Goal: Task Accomplishment & Management: Manage account settings

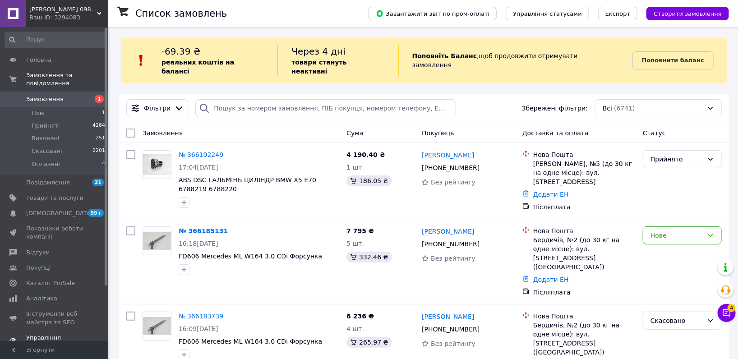
click at [43, 279] on span "Каталог ProSale" at bounding box center [50, 283] width 49 height 8
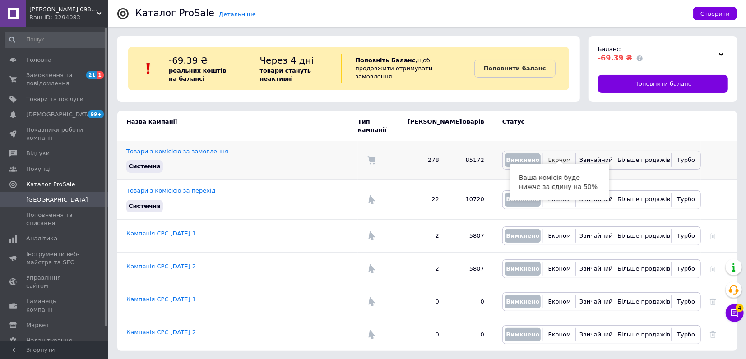
click at [561, 157] on span "Економ" at bounding box center [559, 160] width 23 height 7
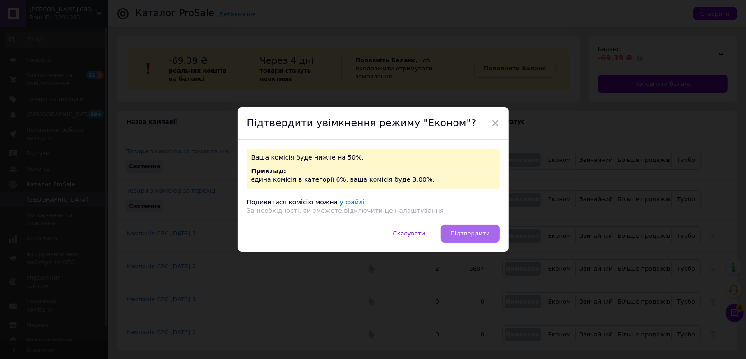
click at [471, 237] on span "Підтвердити" at bounding box center [469, 233] width 39 height 7
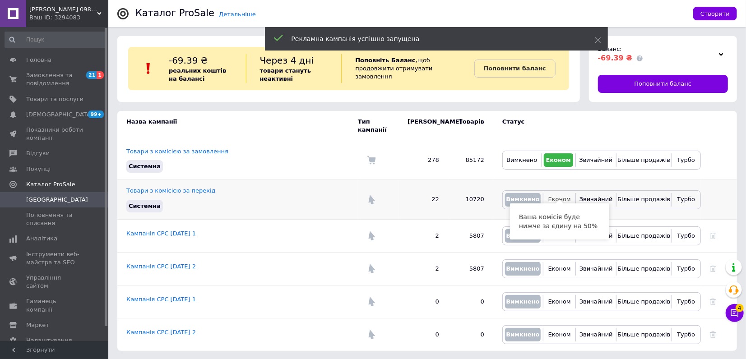
click at [559, 196] on span "Економ" at bounding box center [559, 199] width 23 height 7
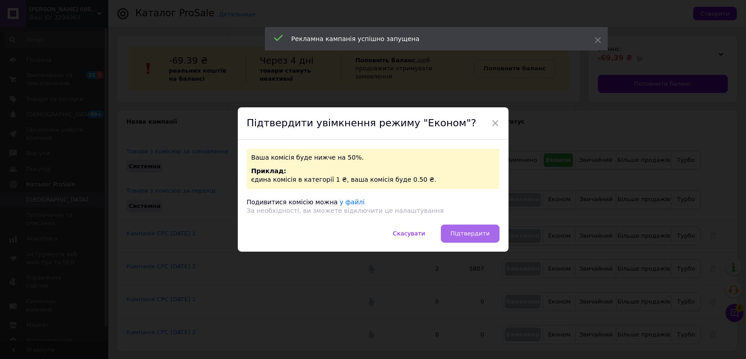
click at [470, 231] on span "Підтвердити" at bounding box center [469, 233] width 39 height 7
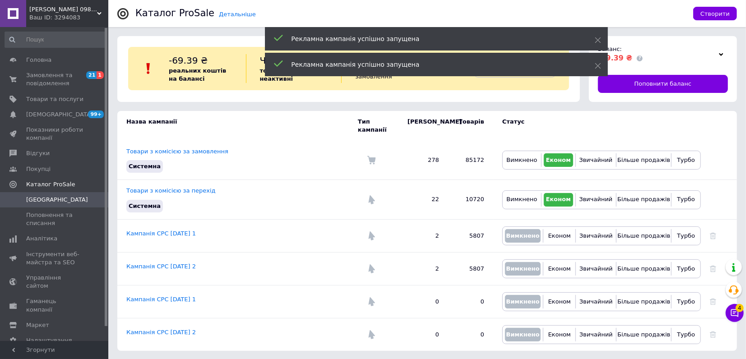
click at [37, 9] on span "[PERSON_NAME] 0984784109 автозапчастини" at bounding box center [63, 9] width 68 height 8
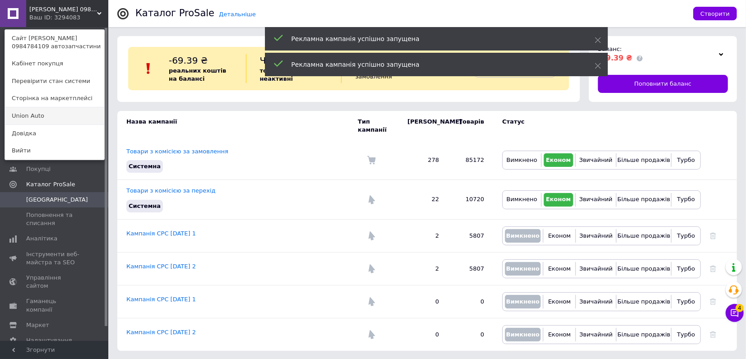
click at [37, 112] on link "Union Аuto" at bounding box center [54, 115] width 99 height 17
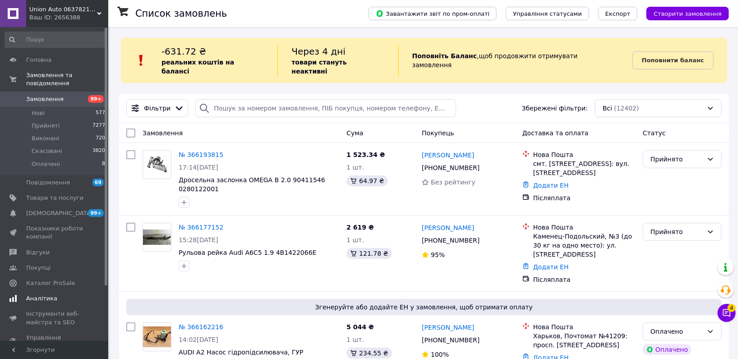
click at [61, 209] on span "[DEMOGRAPHIC_DATA]" at bounding box center [54, 213] width 57 height 8
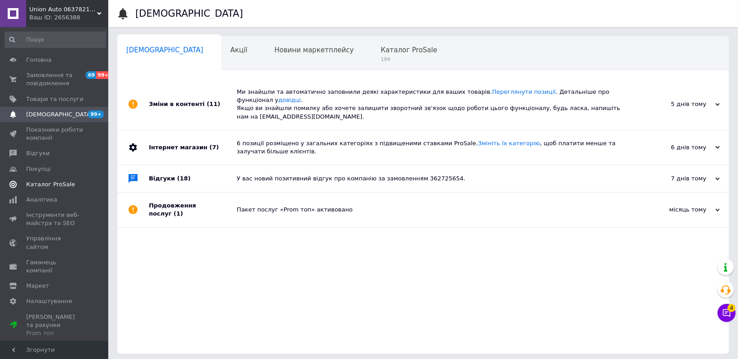
click at [62, 189] on link "Каталог ProSale" at bounding box center [55, 184] width 111 height 15
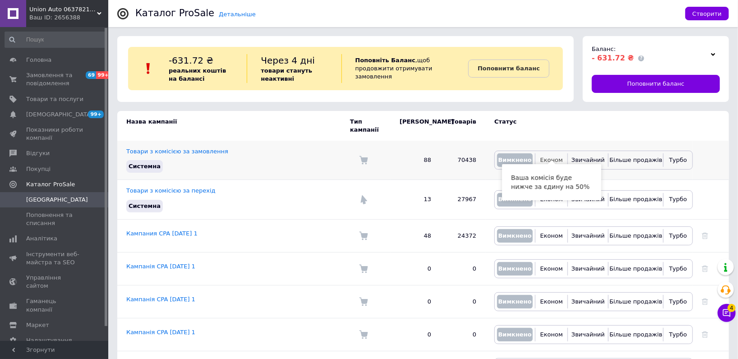
click at [563, 153] on button "Економ" at bounding box center [552, 160] width 28 height 14
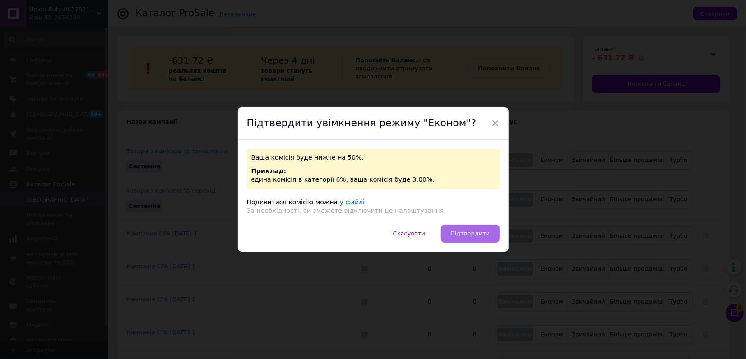
click at [486, 227] on button "Підтвердити" at bounding box center [470, 234] width 58 height 18
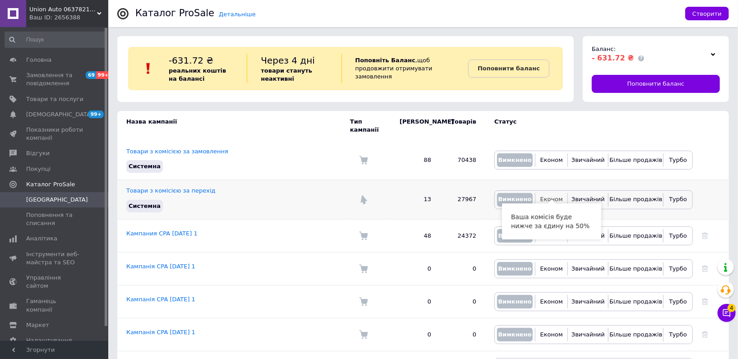
click at [554, 196] on span "Економ" at bounding box center [552, 199] width 23 height 7
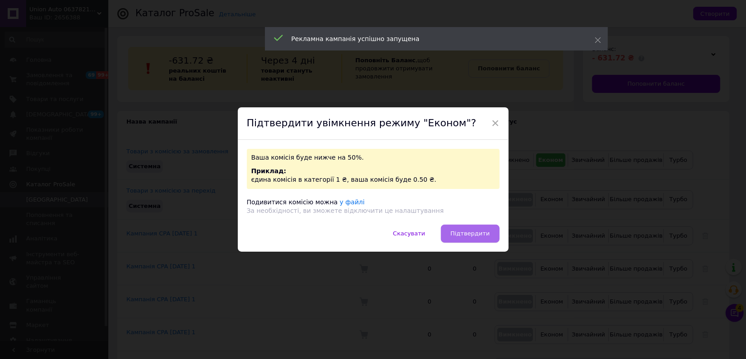
click at [476, 228] on button "Підтвердити" at bounding box center [470, 234] width 58 height 18
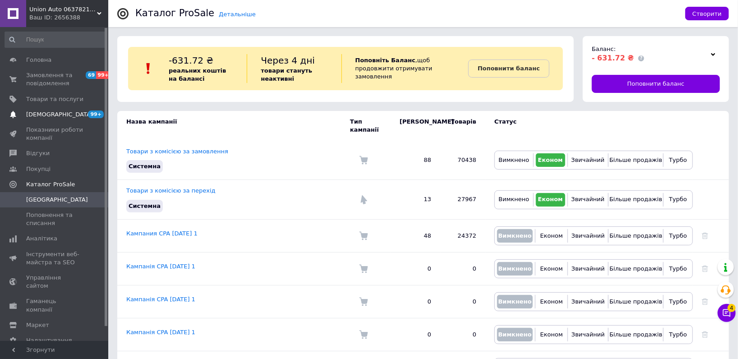
click at [69, 111] on span "[DEMOGRAPHIC_DATA]" at bounding box center [54, 115] width 57 height 8
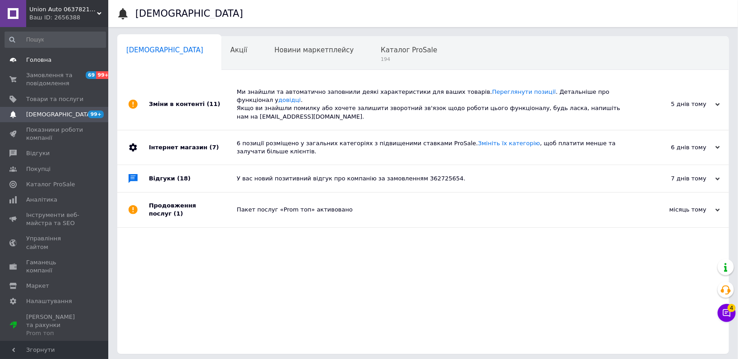
click at [68, 65] on link "Головна" at bounding box center [55, 59] width 111 height 15
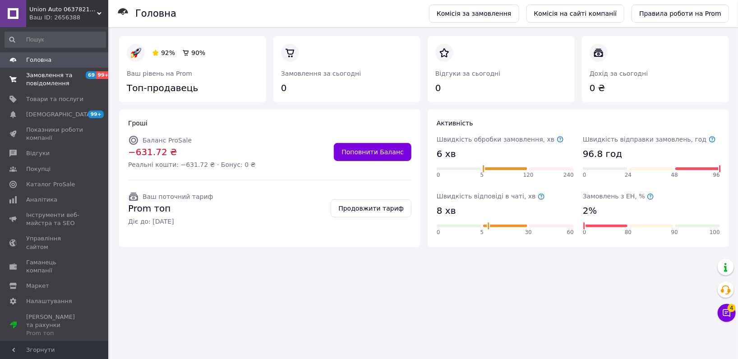
click at [66, 88] on link "Замовлення та повідомлення 69 99+" at bounding box center [55, 79] width 111 height 23
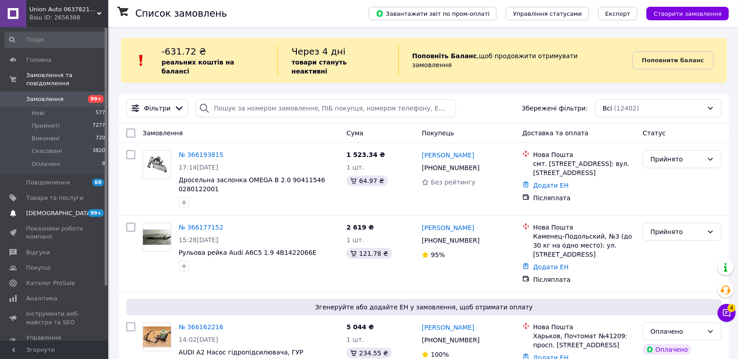
click at [49, 209] on span "[DEMOGRAPHIC_DATA]" at bounding box center [59, 213] width 67 height 8
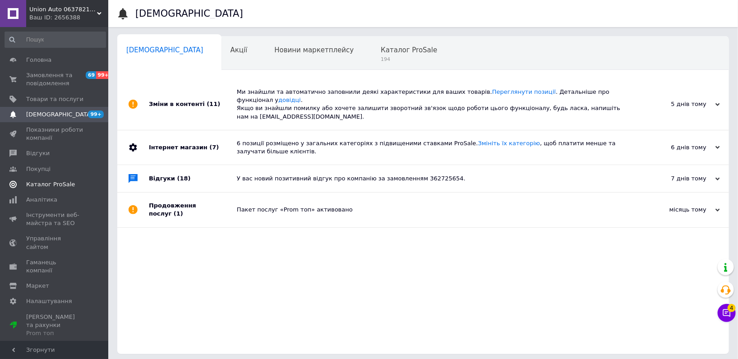
click at [51, 184] on span "Каталог ProSale" at bounding box center [50, 184] width 49 height 8
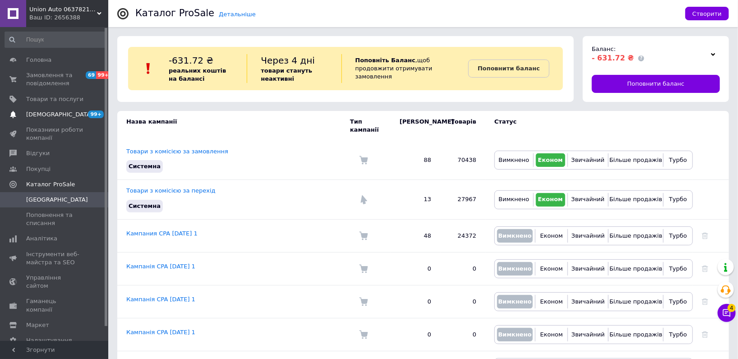
click at [83, 116] on span "[DEMOGRAPHIC_DATA]" at bounding box center [54, 115] width 57 height 8
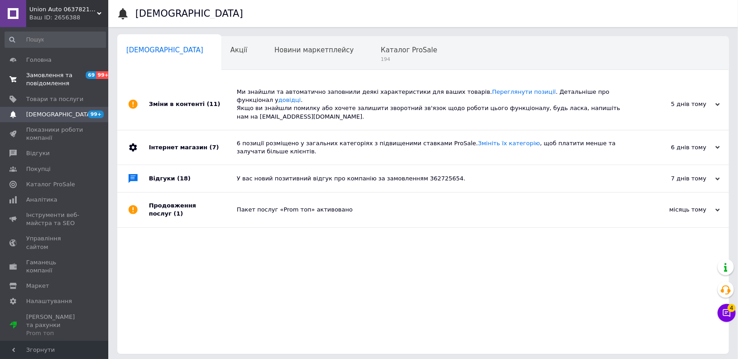
click at [83, 70] on link "Замовлення та повідомлення 69 99+" at bounding box center [55, 79] width 111 height 23
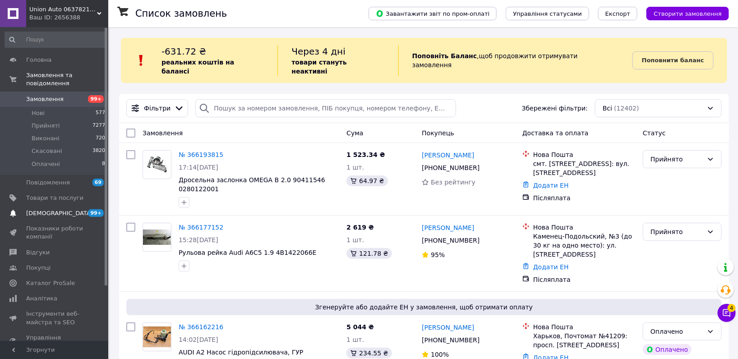
click at [64, 206] on link "Сповіщення 99+ 0" at bounding box center [55, 213] width 111 height 15
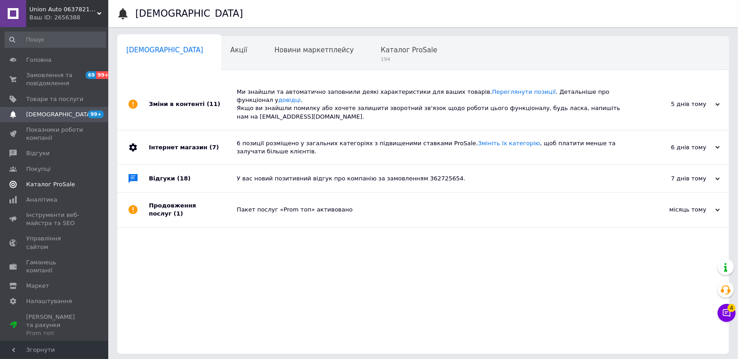
click at [68, 183] on span "Каталог ProSale" at bounding box center [54, 184] width 57 height 8
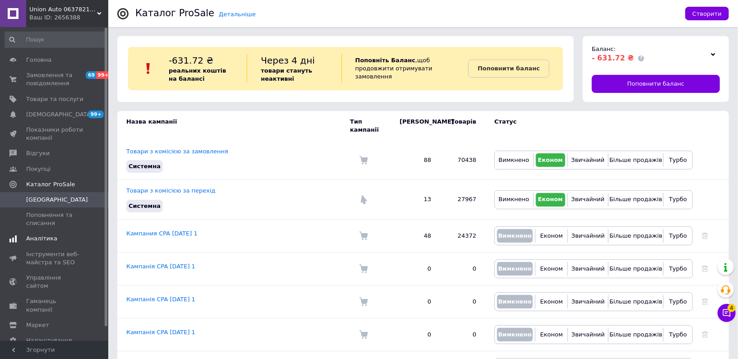
click at [56, 235] on span "Аналітика" at bounding box center [54, 239] width 57 height 8
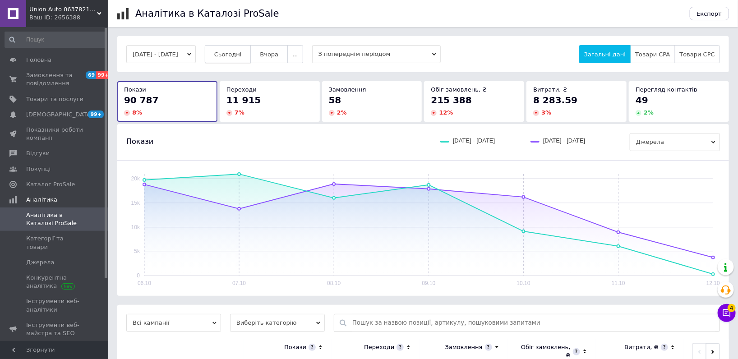
click at [251, 57] on button "Сьогодні" at bounding box center [228, 54] width 46 height 18
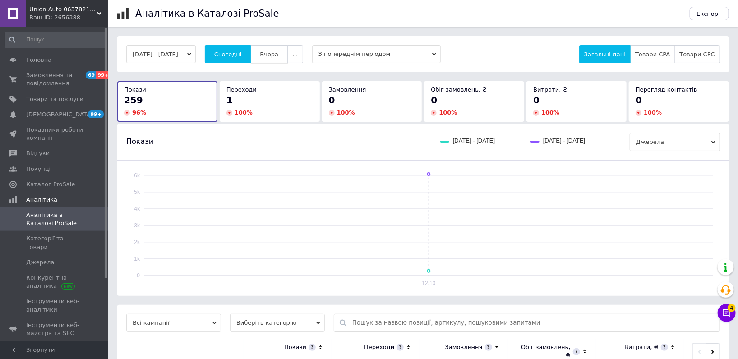
click at [279, 58] on button "Вчора" at bounding box center [268, 54] width 37 height 18
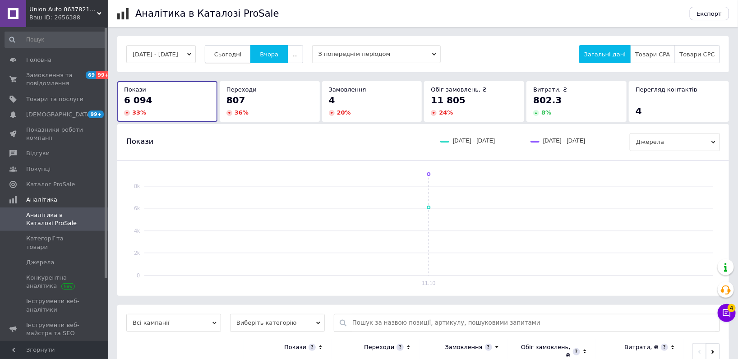
click at [242, 53] on span "Сьогодні" at bounding box center [228, 54] width 28 height 7
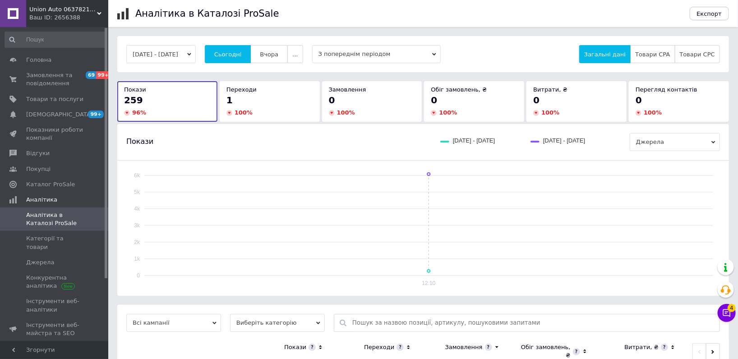
click at [74, 12] on span "Union Аuto 0637821853 автозапчастини" at bounding box center [63, 9] width 68 height 8
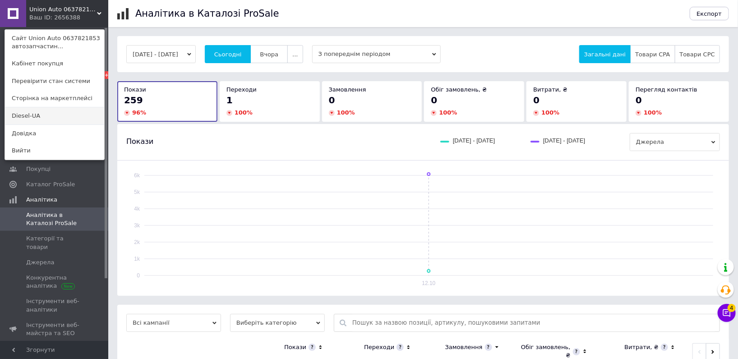
click at [31, 113] on link "Diesel-UA" at bounding box center [54, 115] width 99 height 17
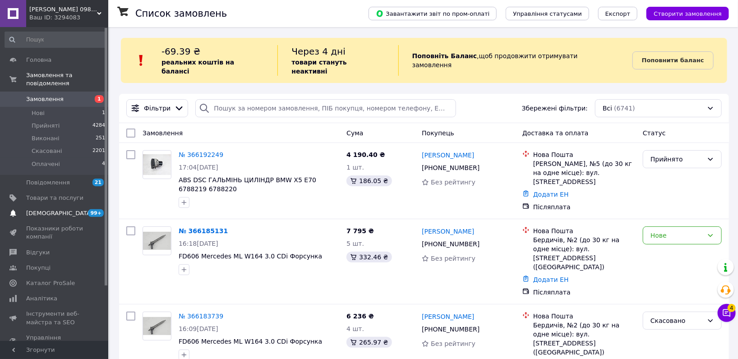
click at [41, 209] on span "[DEMOGRAPHIC_DATA]" at bounding box center [59, 213] width 67 height 8
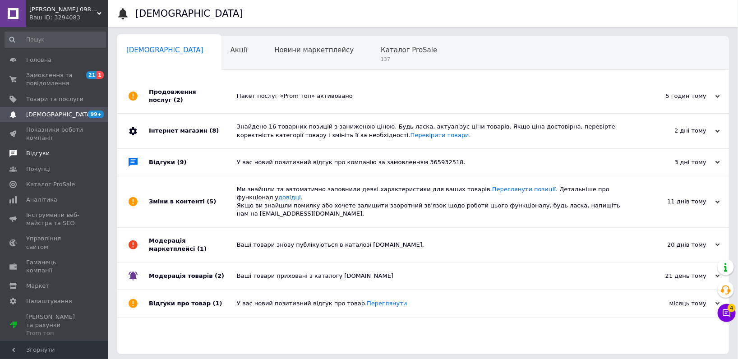
click at [56, 154] on span "Відгуки" at bounding box center [54, 153] width 57 height 8
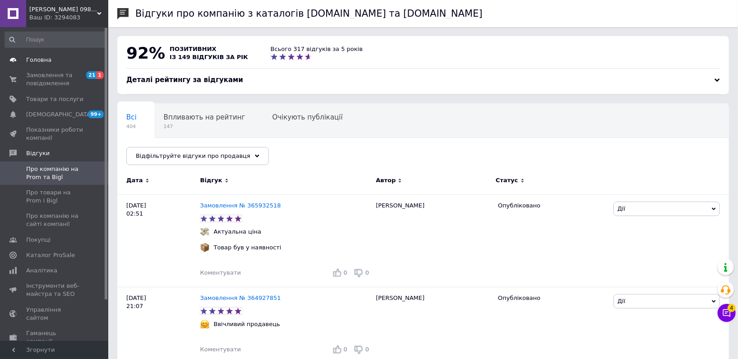
drag, startPoint x: 68, startPoint y: 63, endPoint x: 89, endPoint y: 71, distance: 22.3
click at [68, 63] on span "Головна" at bounding box center [54, 60] width 57 height 8
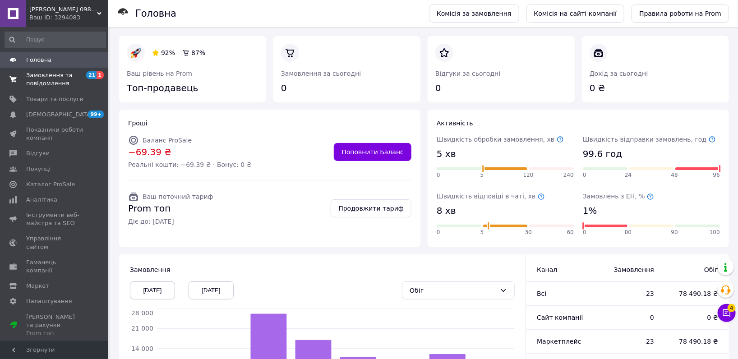
click at [58, 81] on span "Замовлення та повідомлення" at bounding box center [54, 79] width 57 height 16
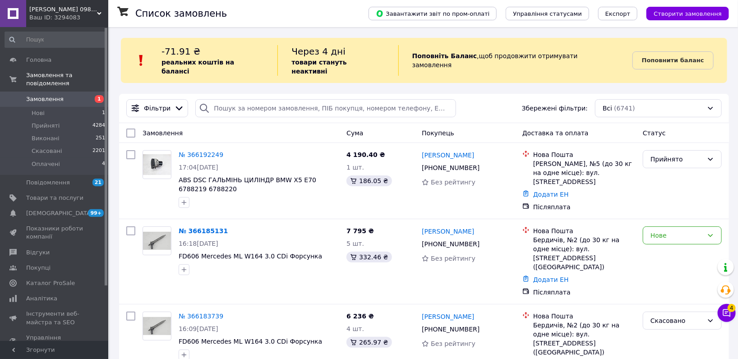
click at [69, 5] on span "[PERSON_NAME] 0984784109 автозапчастини" at bounding box center [63, 9] width 68 height 8
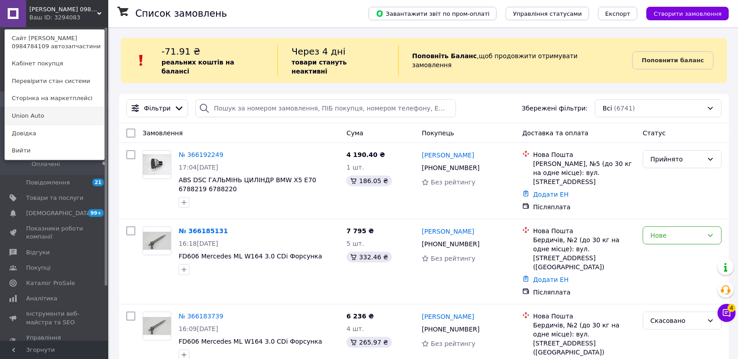
click at [34, 115] on link "Union Аuto" at bounding box center [54, 115] width 99 height 17
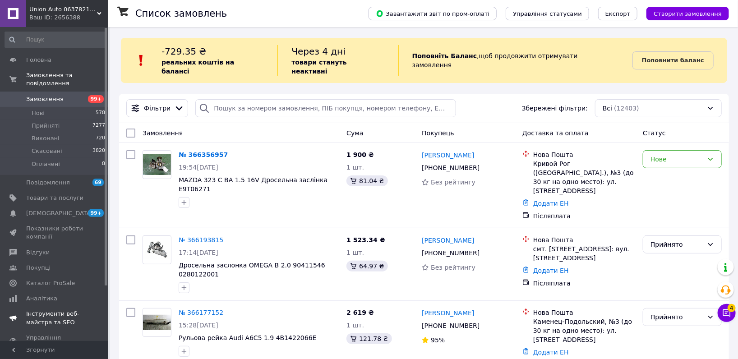
click at [63, 276] on link "Каталог ProSale" at bounding box center [55, 283] width 111 height 15
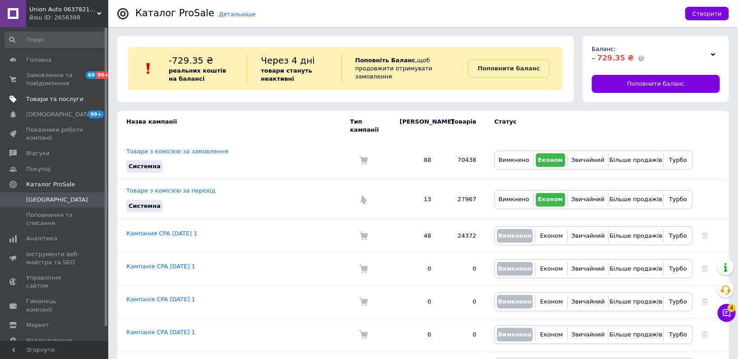
click at [67, 99] on span "Товари та послуги" at bounding box center [54, 99] width 57 height 8
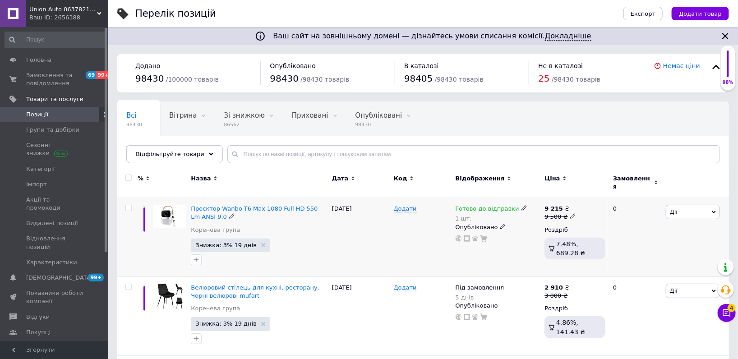
click at [522, 205] on icon at bounding box center [524, 207] width 5 height 5
click at [541, 236] on li "Немає в наявності" at bounding box center [571, 242] width 86 height 13
click at [473, 243] on div "Готово до відправки 1 шт. Наявність Немає в наявності В наявності Під замовленн…" at bounding box center [497, 237] width 89 height 79
click at [421, 247] on div "Додати" at bounding box center [423, 237] width 62 height 79
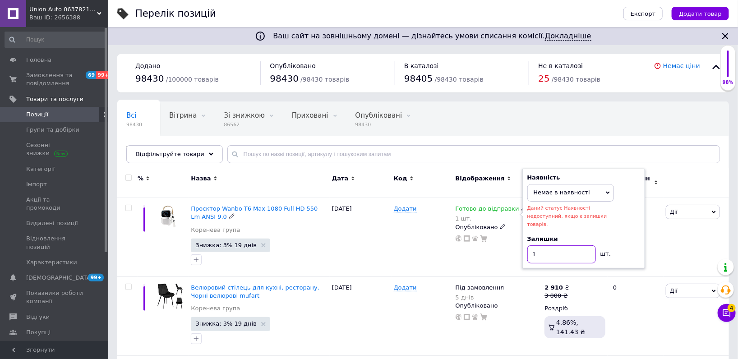
drag, startPoint x: 510, startPoint y: 234, endPoint x: 494, endPoint y: 231, distance: 15.6
click at [499, 232] on div "Готово до відправки 1 шт. Наявність Немає в наявності В наявності Під замовленн…" at bounding box center [498, 223] width 85 height 37
click at [390, 249] on div "12.09.2025" at bounding box center [361, 237] width 62 height 79
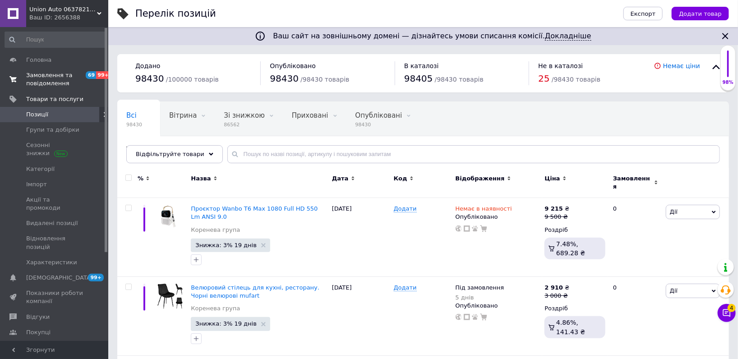
click at [74, 73] on span "Замовлення та повідомлення" at bounding box center [54, 79] width 57 height 16
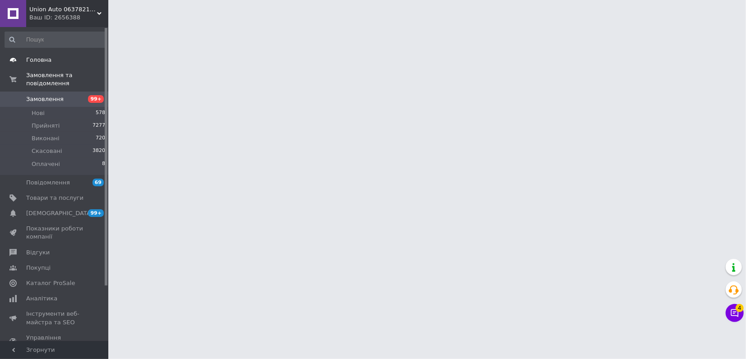
click at [65, 54] on link "Головна" at bounding box center [55, 59] width 111 height 15
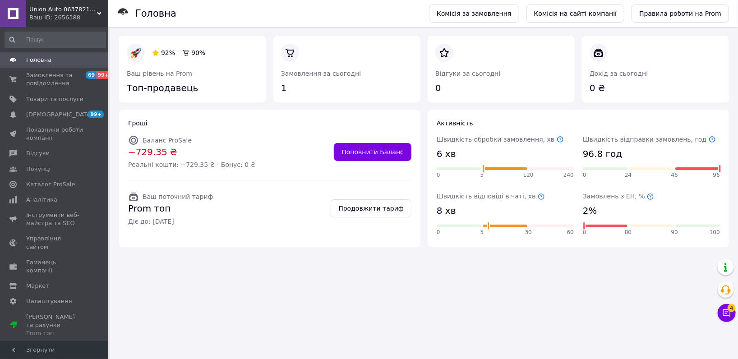
click at [54, 15] on div "Ваш ID: 2656388" at bounding box center [68, 18] width 79 height 8
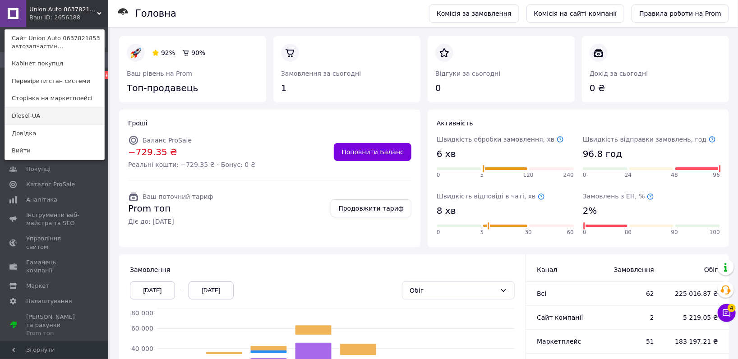
click at [47, 112] on link "Diesel-UA" at bounding box center [54, 115] width 99 height 17
